Goal: Book appointment/travel/reservation

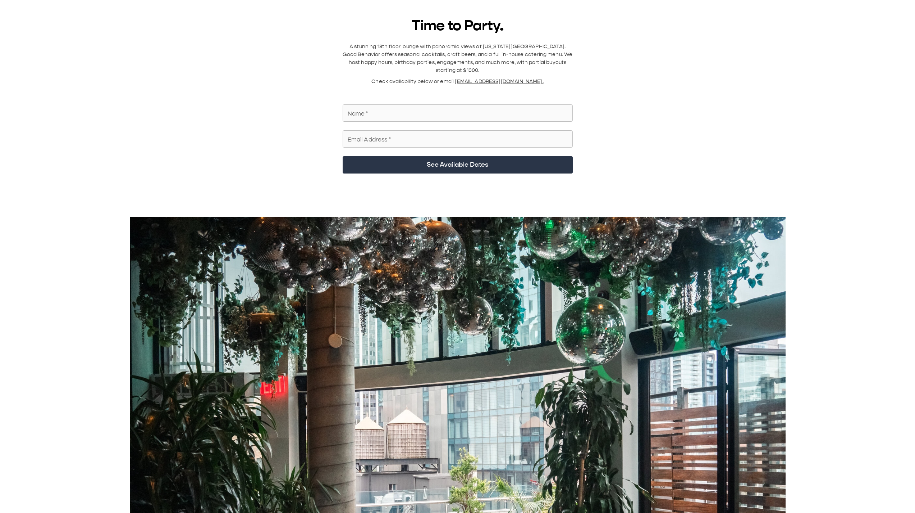
click at [402, 54] on input "Name   *" at bounding box center [458, 113] width 230 height 20
type input "***"
click at [365, 54] on input "Email Address   *" at bounding box center [458, 139] width 230 height 20
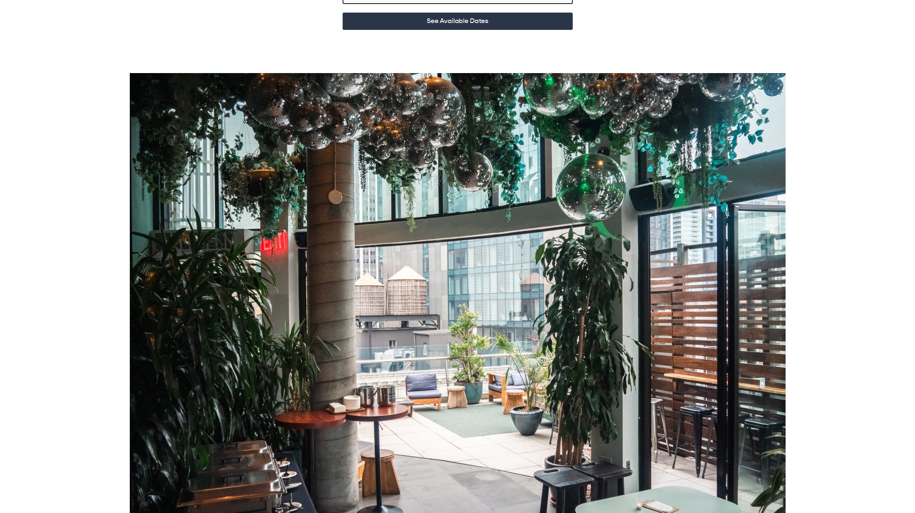
scroll to position [144, 0]
type input "*********"
click at [465, 22] on div "Time to Party. A stunning 18th floor lounge with panoramic views of [US_STATE][…" at bounding box center [457, 218] width 673 height 691
click at [469, 12] on button "See Available Dates" at bounding box center [458, 20] width 230 height 17
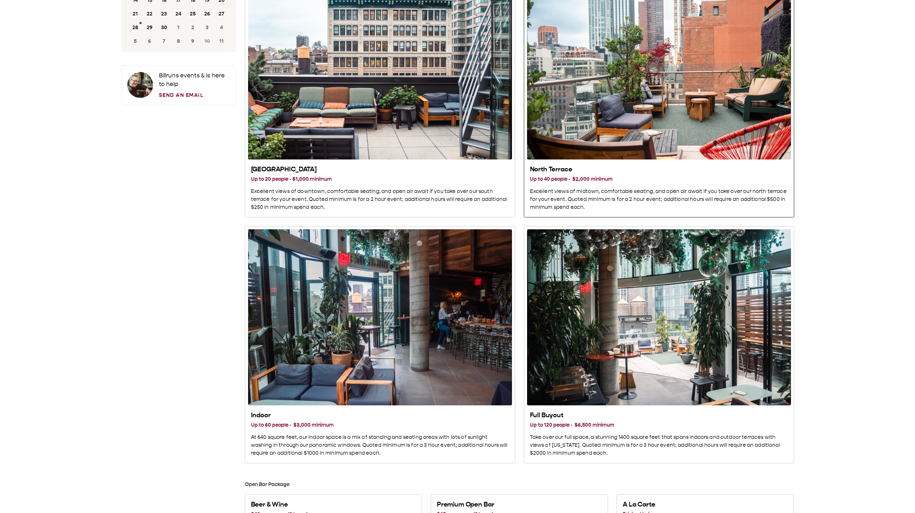
scroll to position [108, 0]
click at [570, 54] on div "North Terrace" at bounding box center [659, 72] width 264 height 176
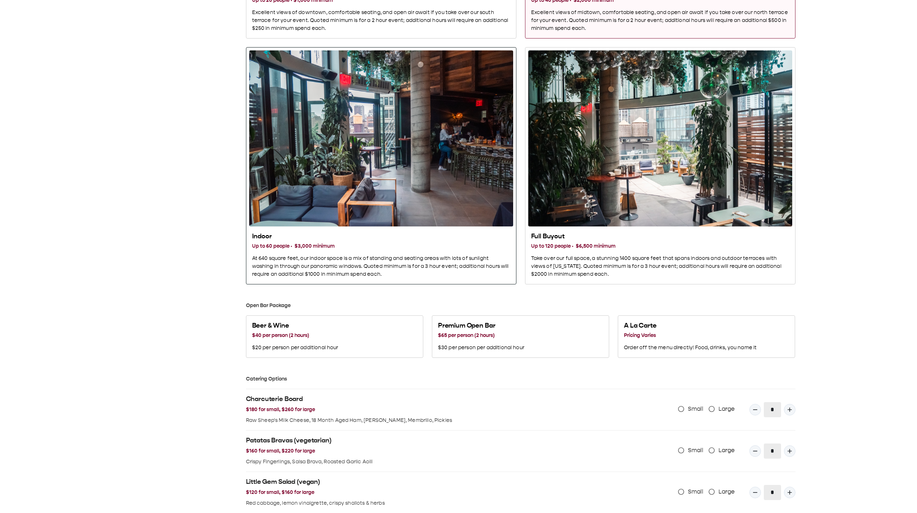
scroll to position [288, 0]
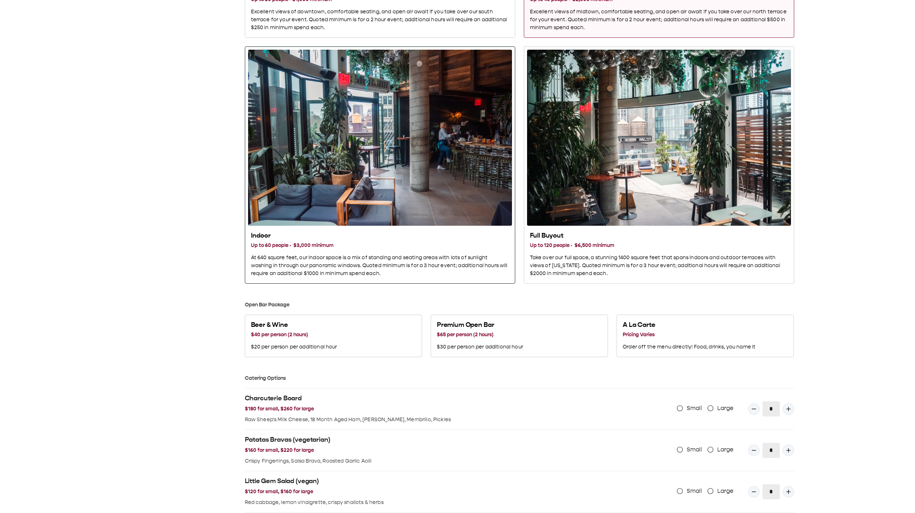
type button "subspace_02"
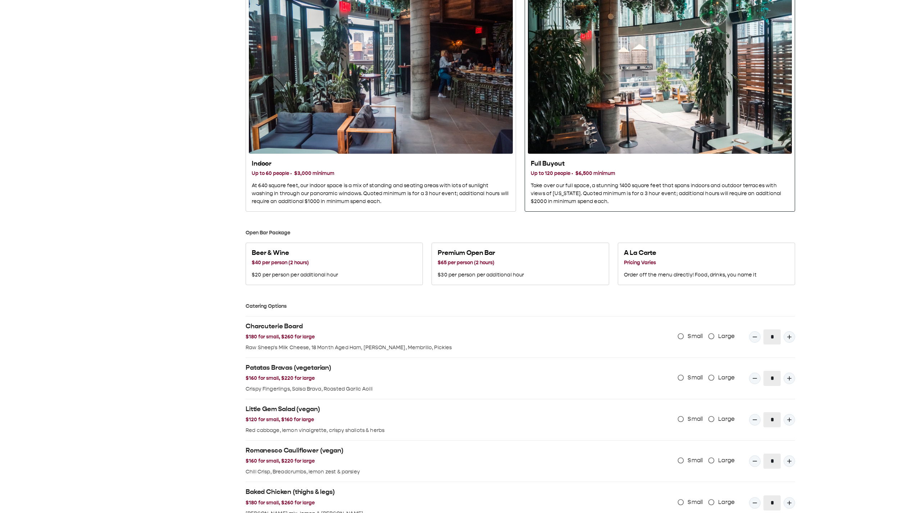
scroll to position [360, 0]
drag, startPoint x: 555, startPoint y: 171, endPoint x: 310, endPoint y: 142, distance: 246.3
click at [192, 54] on div "[DATE] S M T W T F S 31 1 2 3 4 5 6 7 8 9 10 11 12 13 14 15 16 17 18 19 20 21 2…" at bounding box center [179, 202] width 115 height 1042
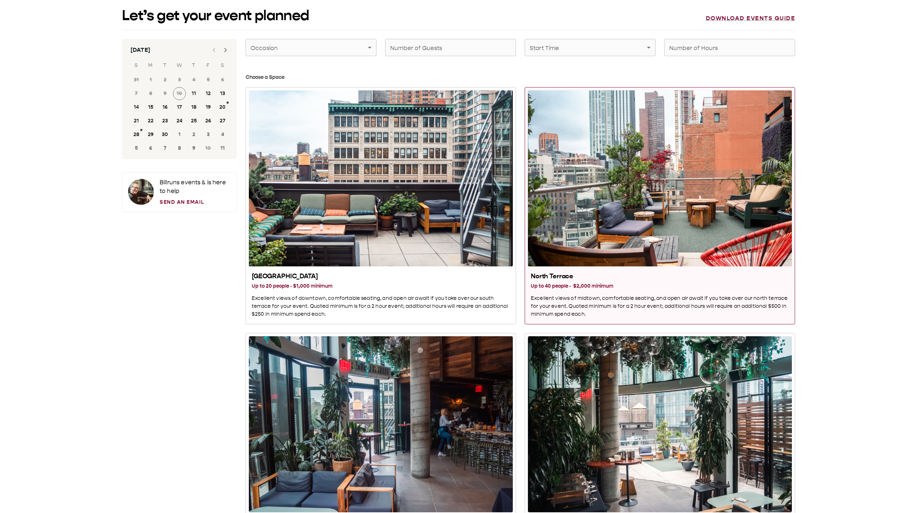
scroll to position [0, 0]
